Goal: Task Accomplishment & Management: Manage account settings

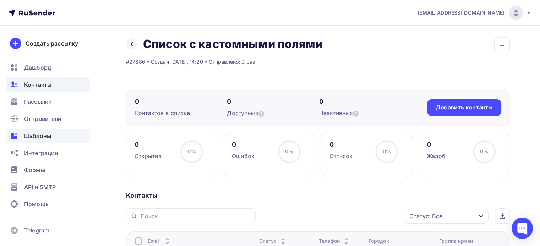
click at [61, 134] on div "Шаблоны" at bounding box center [48, 135] width 84 height 14
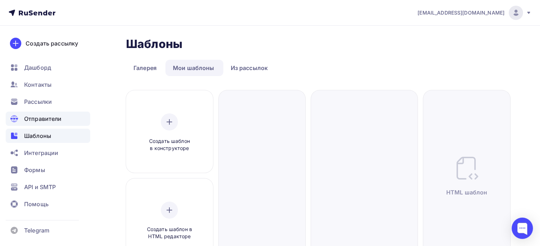
click at [62, 115] on div "Отправители" at bounding box center [48, 118] width 84 height 14
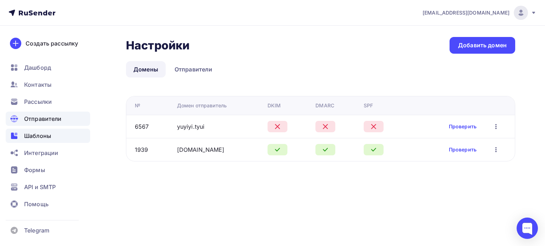
click at [65, 132] on div "Шаблоны" at bounding box center [48, 135] width 84 height 14
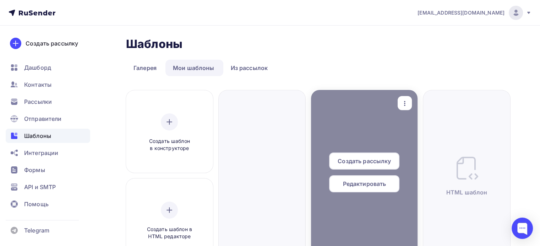
scroll to position [35, 0]
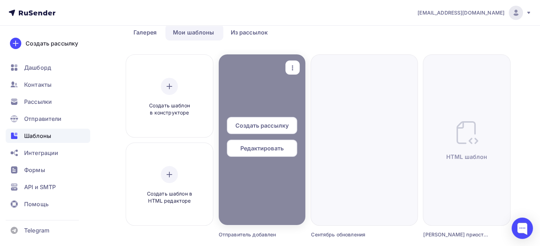
click at [264, 151] on span "Редактировать" at bounding box center [261, 148] width 43 height 9
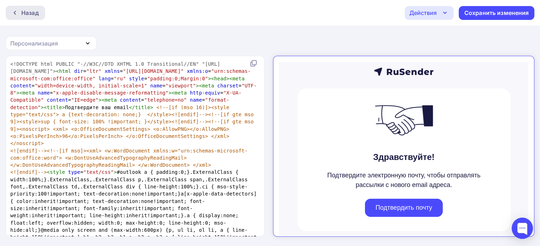
click at [39, 14] on div "Назад" at bounding box center [25, 13] width 39 height 14
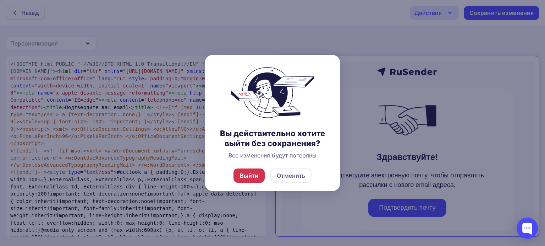
click at [249, 173] on div "Выйти" at bounding box center [249, 175] width 19 height 9
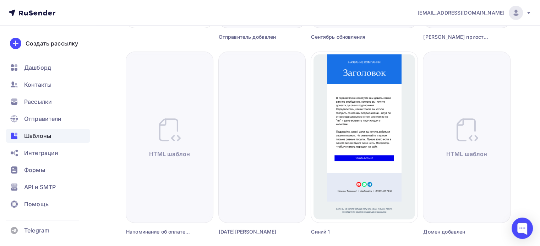
scroll to position [248, 0]
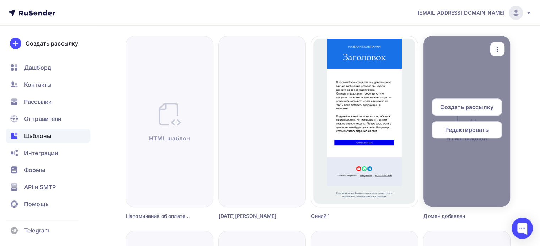
click at [475, 133] on span "Редактировать" at bounding box center [466, 129] width 43 height 9
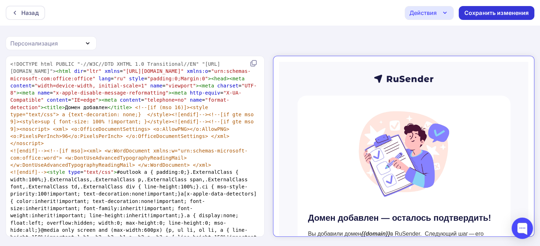
click at [483, 16] on div "Сохранить изменения" at bounding box center [496, 13] width 65 height 8
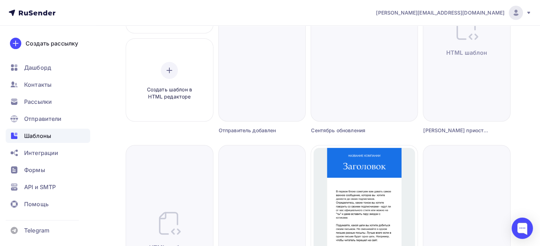
scroll to position [106, 0]
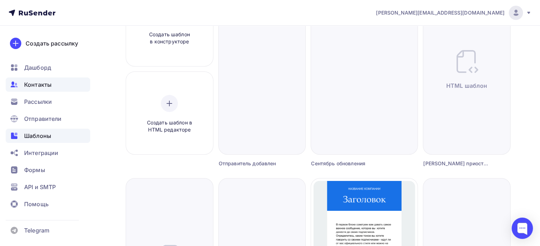
click at [56, 88] on div "Контакты" at bounding box center [48, 84] width 84 height 14
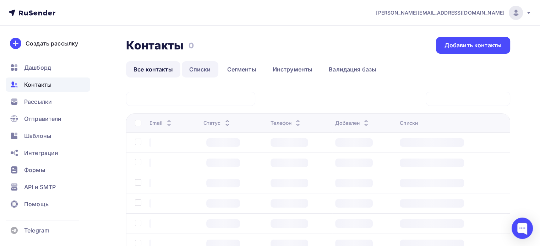
click at [194, 69] on link "Списки" at bounding box center [200, 69] width 37 height 16
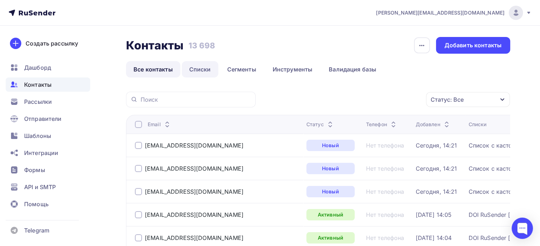
click at [203, 69] on link "Списки" at bounding box center [200, 69] width 37 height 16
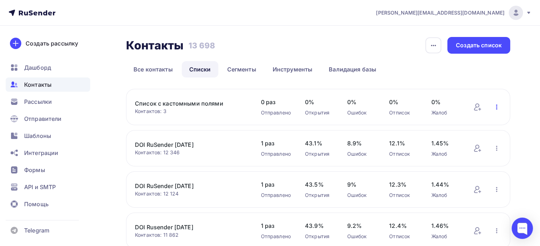
click at [496, 109] on icon "button" at bounding box center [496, 107] width 9 height 9
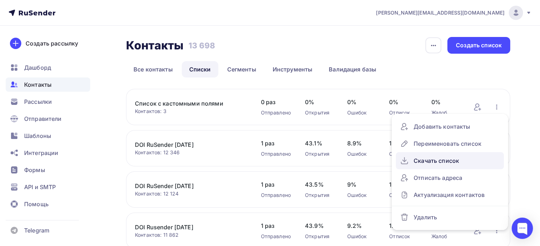
click at [467, 161] on div "Скачать список" at bounding box center [449, 160] width 99 height 11
